Goal: Check status: Check status

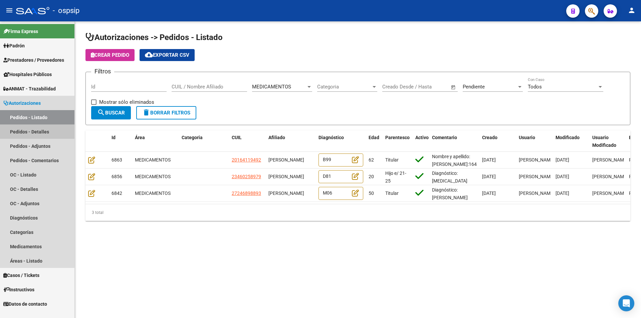
click at [37, 124] on link "Pedidos - Detalles" at bounding box center [37, 131] width 74 height 14
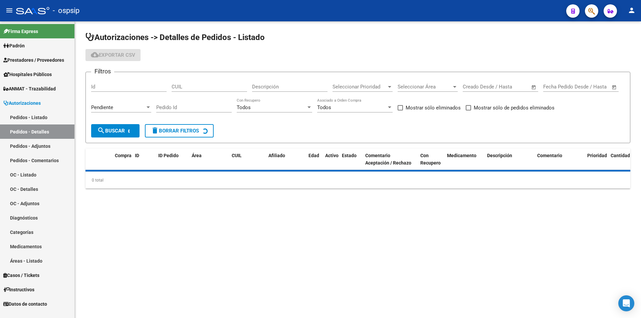
click at [39, 117] on link "Pedidos - Listado" at bounding box center [37, 117] width 74 height 14
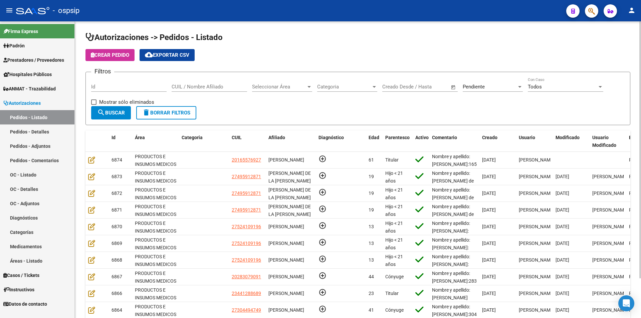
click at [309, 87] on div at bounding box center [308, 87] width 3 height 2
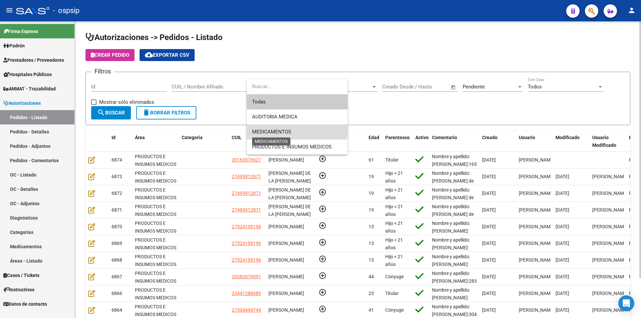
drag, startPoint x: 276, startPoint y: 129, endPoint x: 270, endPoint y: 129, distance: 6.7
click at [276, 129] on span "MEDICAMENTOS" at bounding box center [271, 132] width 39 height 6
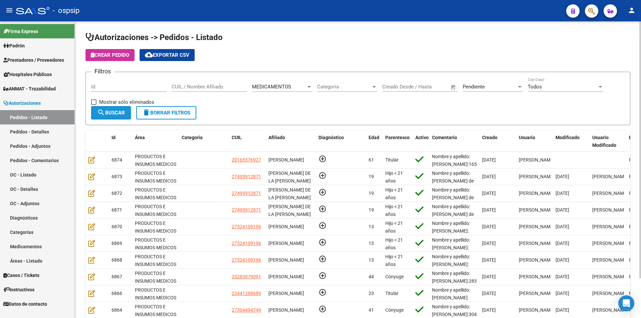
click at [120, 113] on span "search Buscar" at bounding box center [111, 113] width 28 height 6
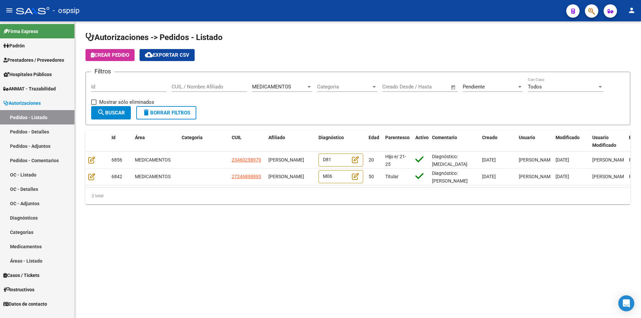
click at [35, 133] on link "Pedidos - Detalles" at bounding box center [37, 131] width 74 height 14
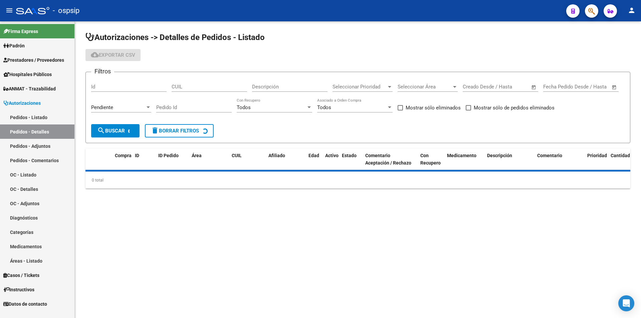
click at [37, 121] on link "Pedidos - Listado" at bounding box center [37, 117] width 74 height 14
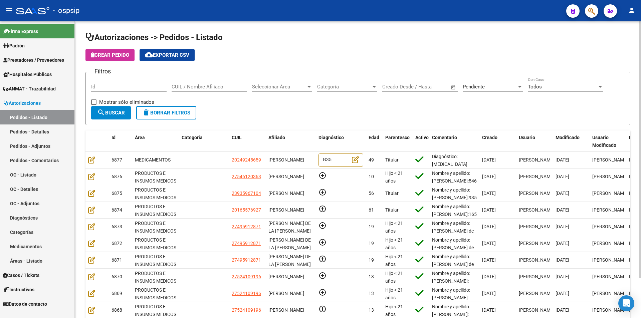
click at [298, 85] on span "Seleccionar Área" at bounding box center [279, 87] width 54 height 6
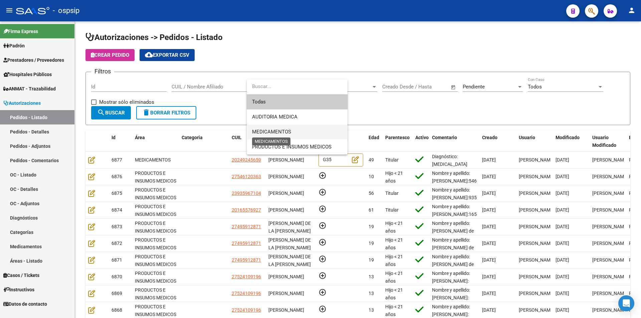
click at [281, 129] on span "MEDICAMENTOS" at bounding box center [271, 132] width 39 height 6
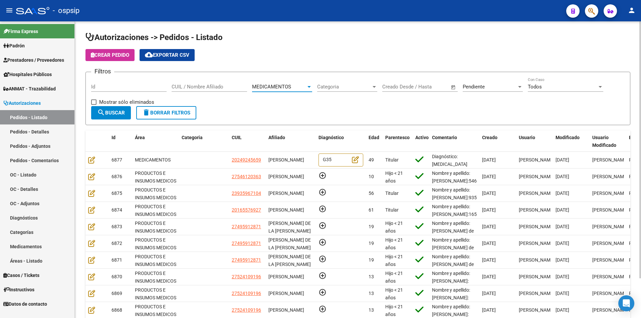
click at [112, 112] on span "search Buscar" at bounding box center [111, 113] width 28 height 6
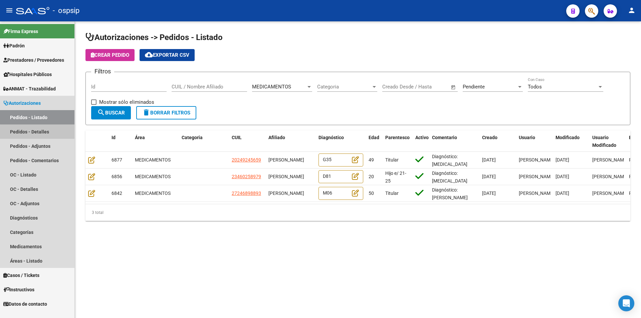
click at [39, 135] on link "Pedidos - Detalles" at bounding box center [37, 131] width 74 height 14
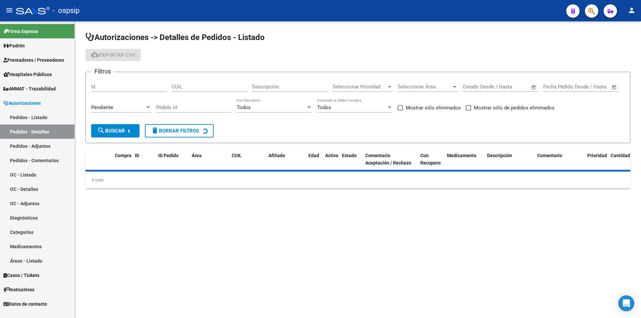
click at [42, 118] on link "Pedidos - Listado" at bounding box center [37, 117] width 74 height 14
